Goal: Navigation & Orientation: Find specific page/section

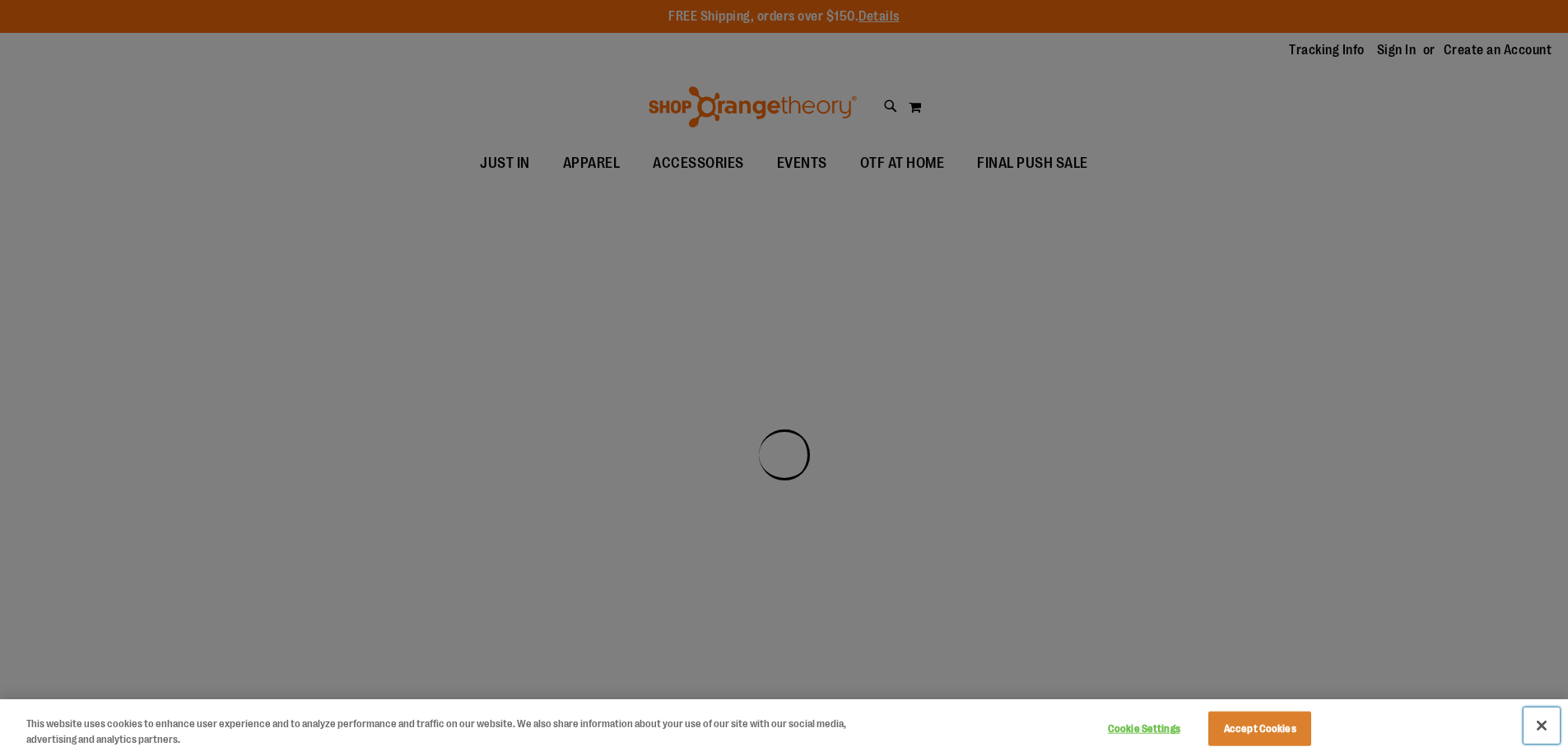
click at [1546, 720] on button "Close" at bounding box center [1542, 726] width 36 height 36
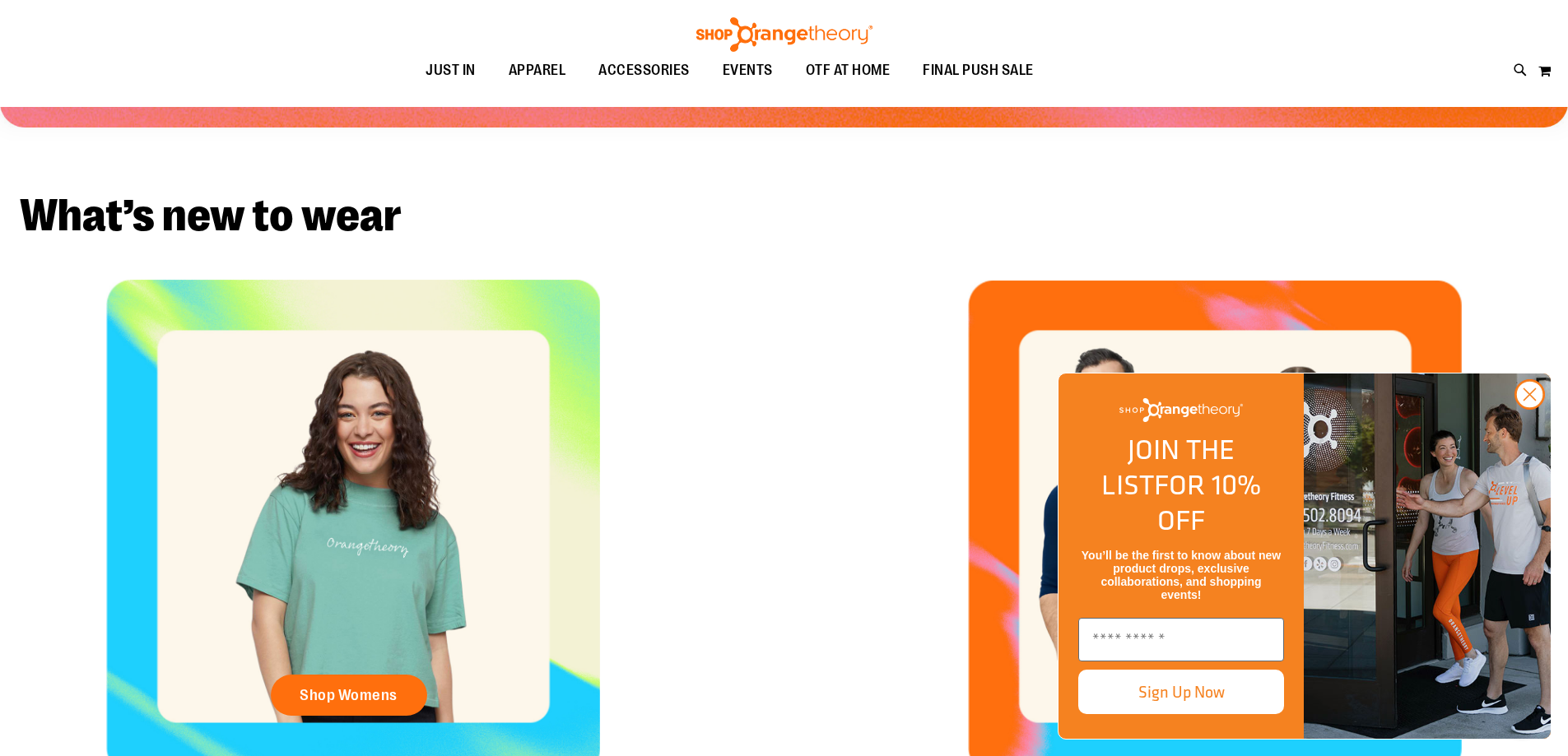
scroll to position [905, 0]
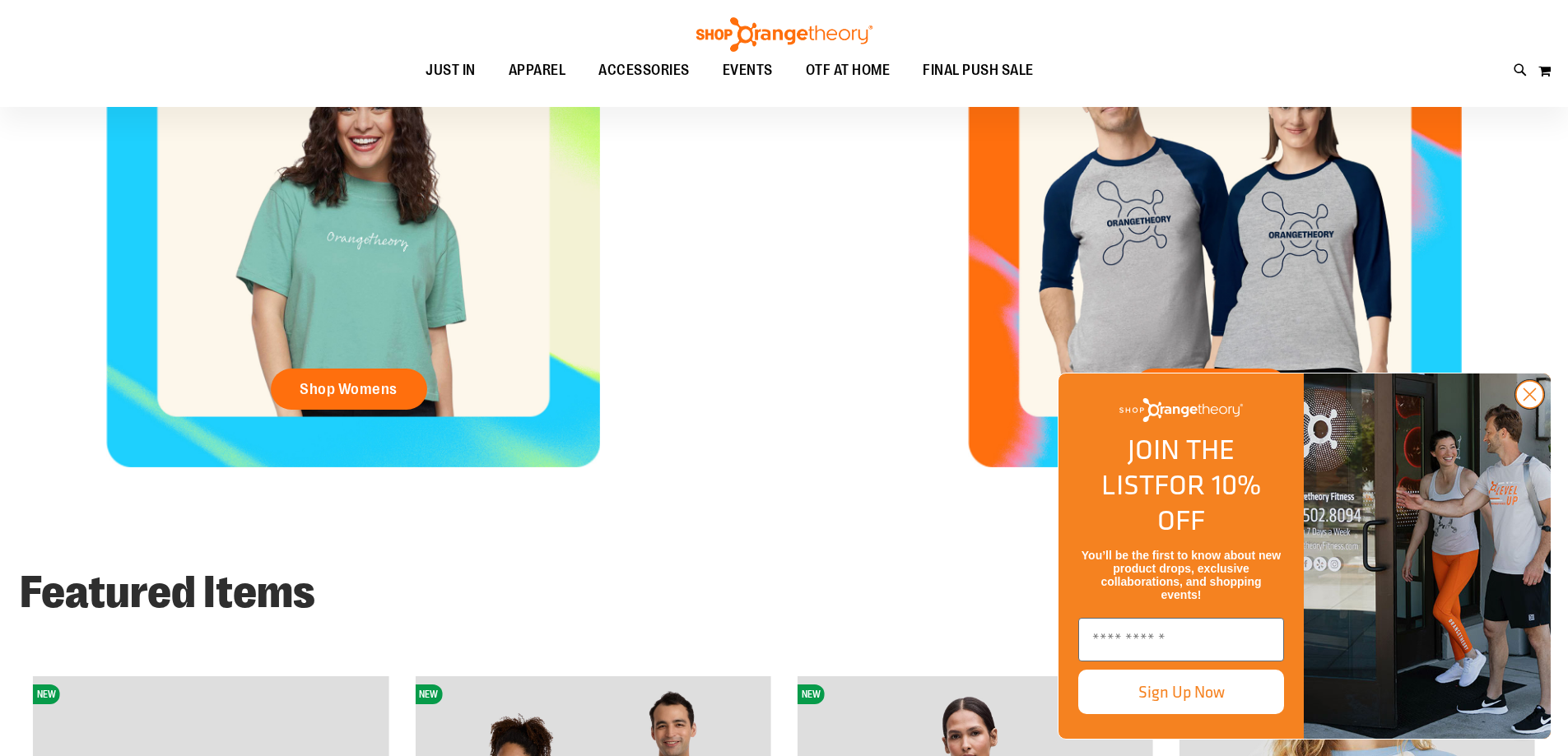
click at [1525, 408] on circle "Close dialog" at bounding box center [1530, 394] width 27 height 27
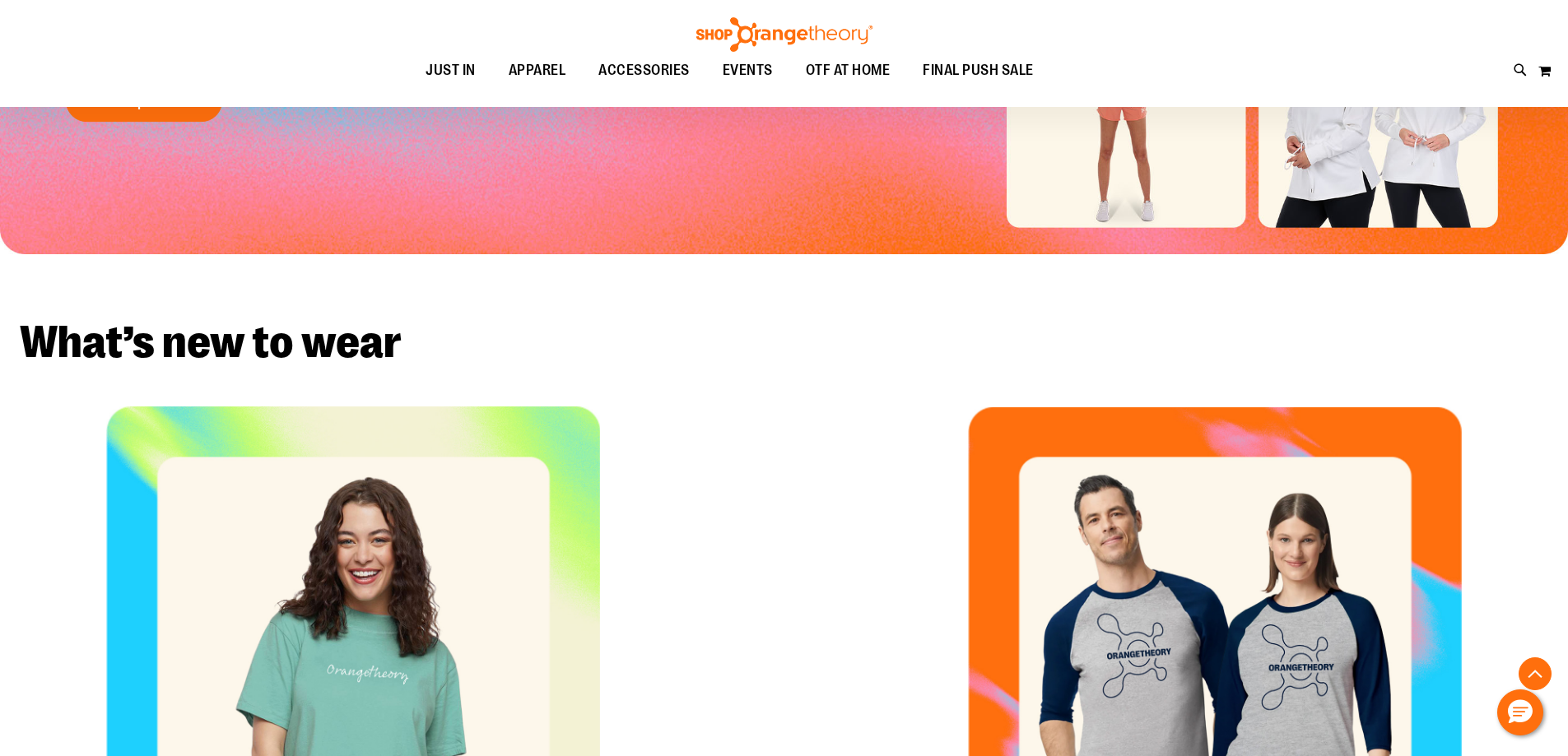
scroll to position [242, 0]
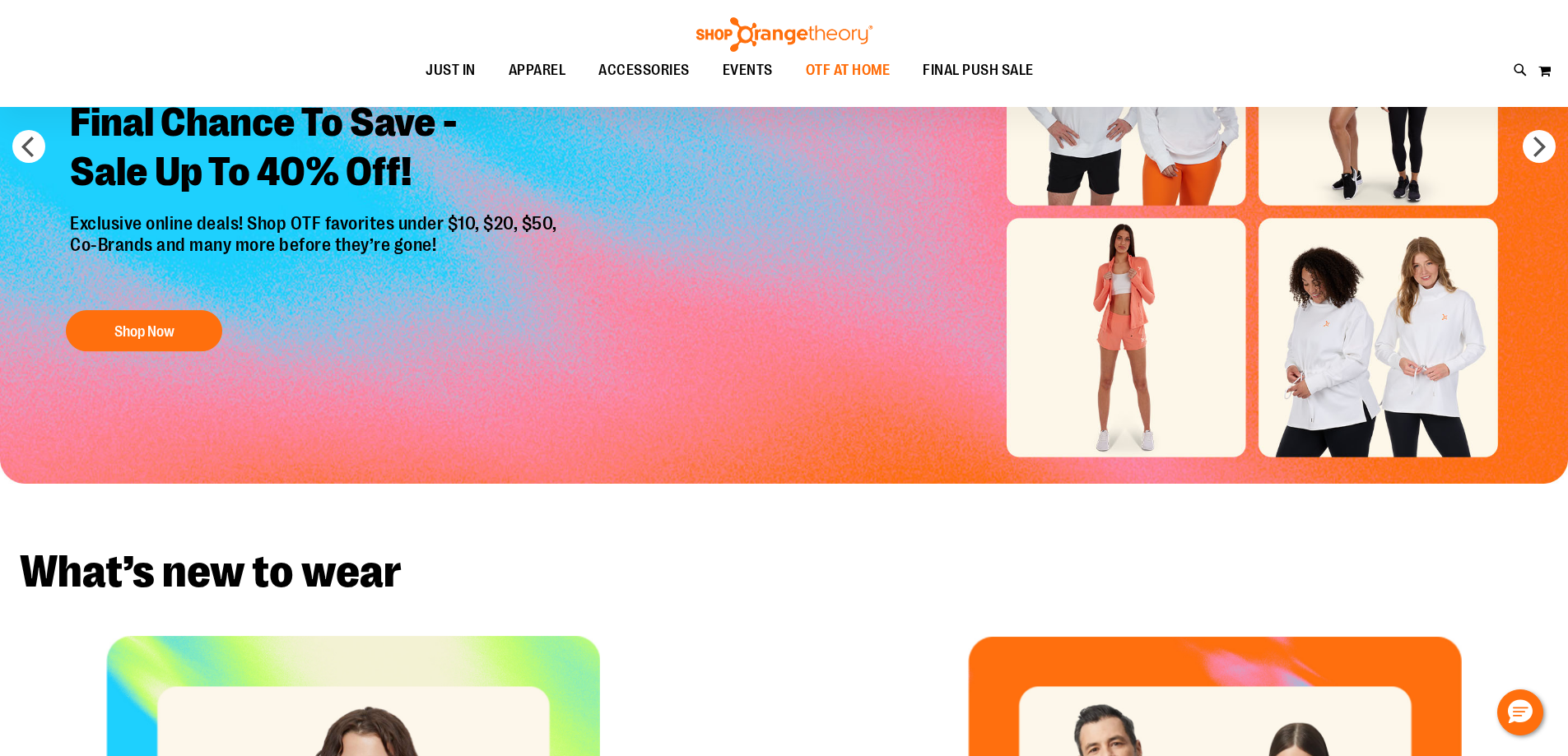
click at [836, 69] on span "OTF AT HOME" at bounding box center [848, 70] width 85 height 37
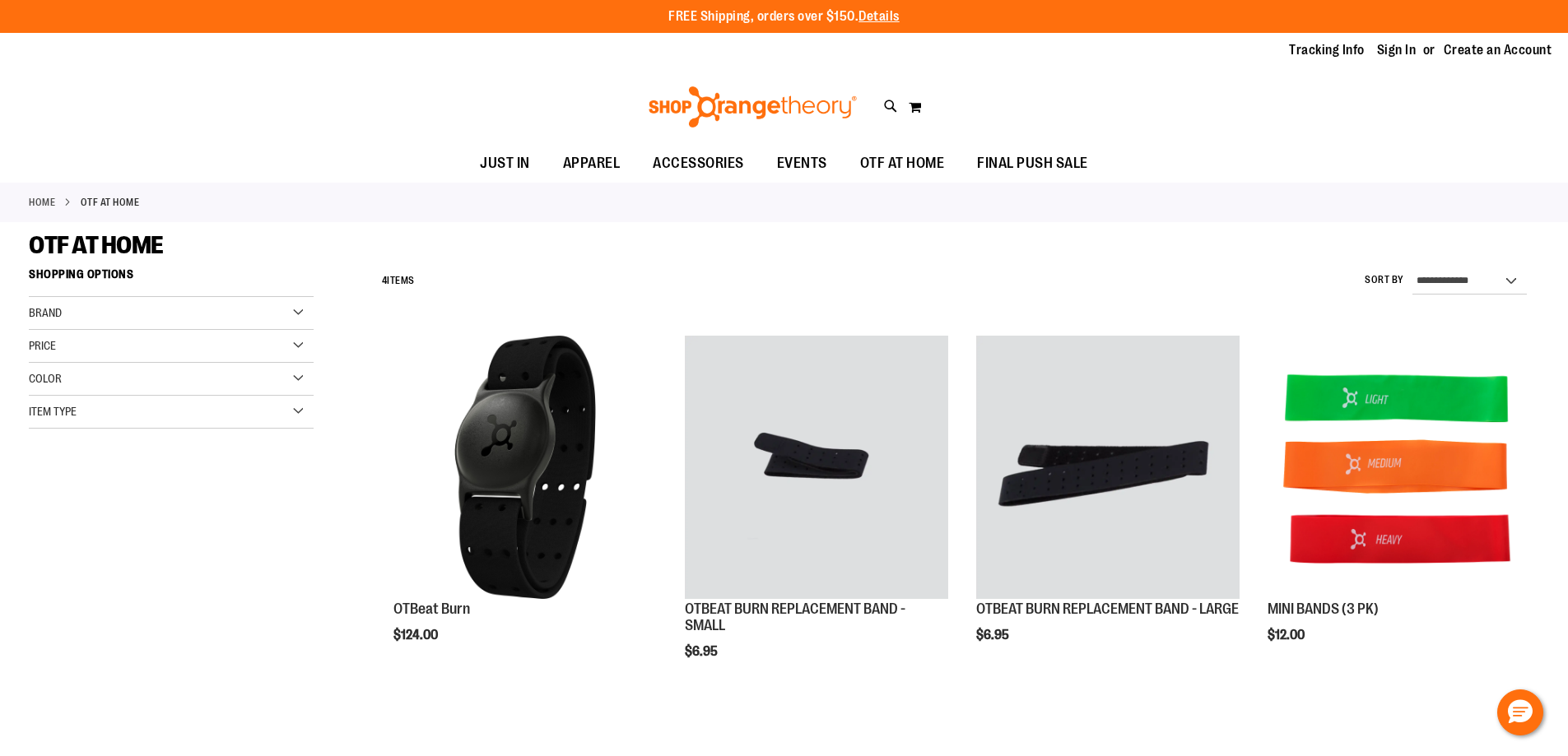
click at [37, 196] on link "Home" at bounding box center [42, 202] width 26 height 15
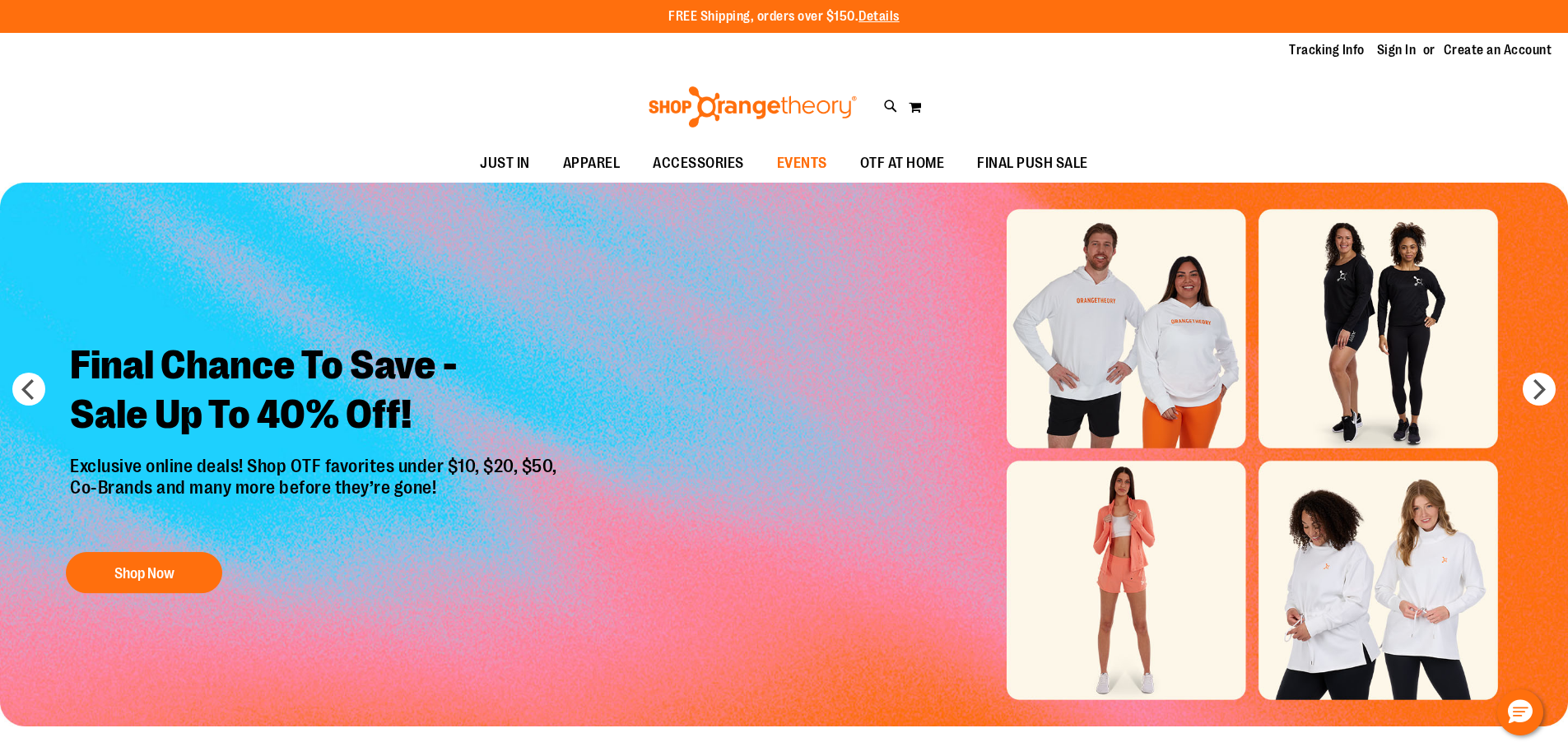
click at [801, 164] on span "EVENTS" at bounding box center [802, 163] width 50 height 37
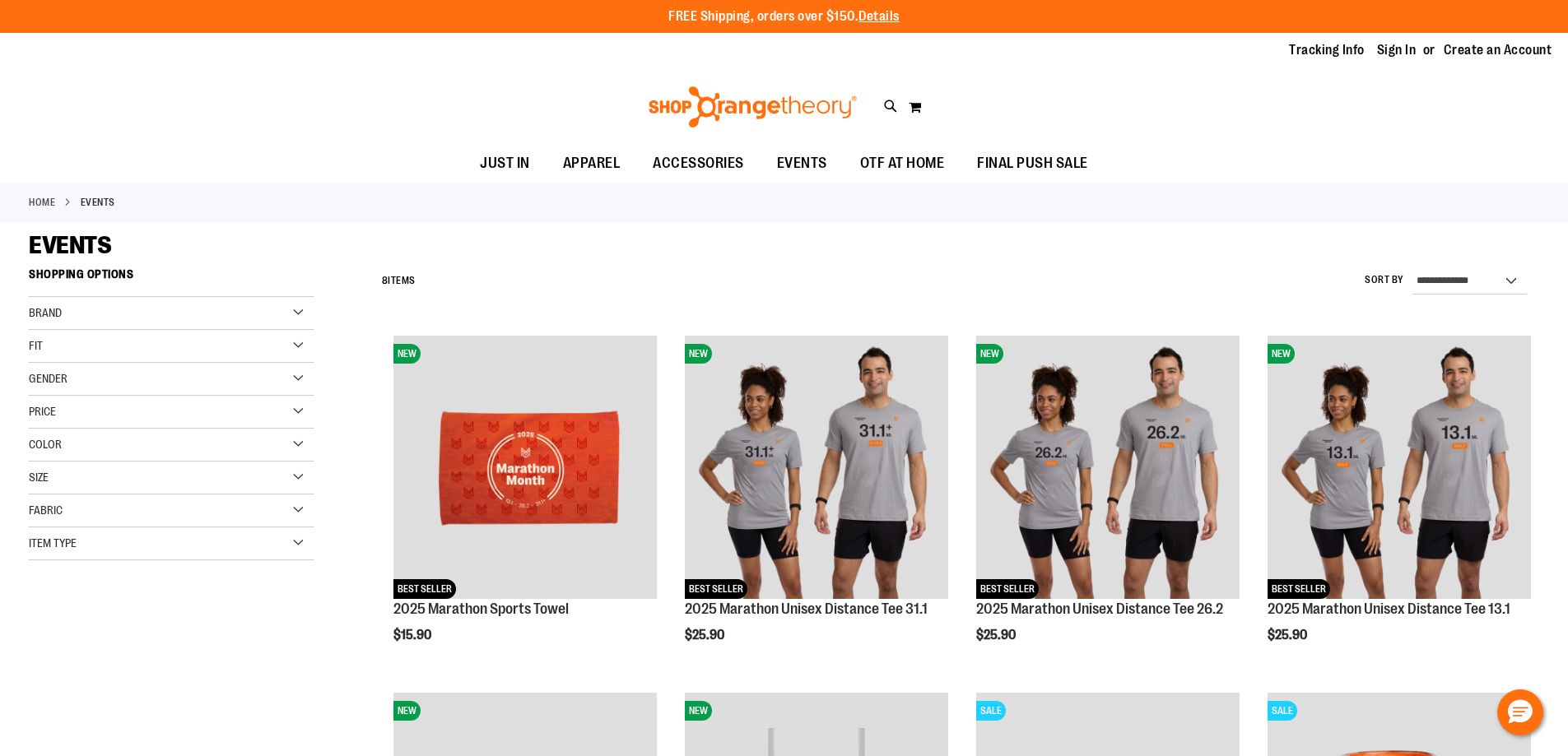
click at [39, 202] on link "Home" at bounding box center [42, 202] width 26 height 15
